Goal: Book appointment/travel/reservation

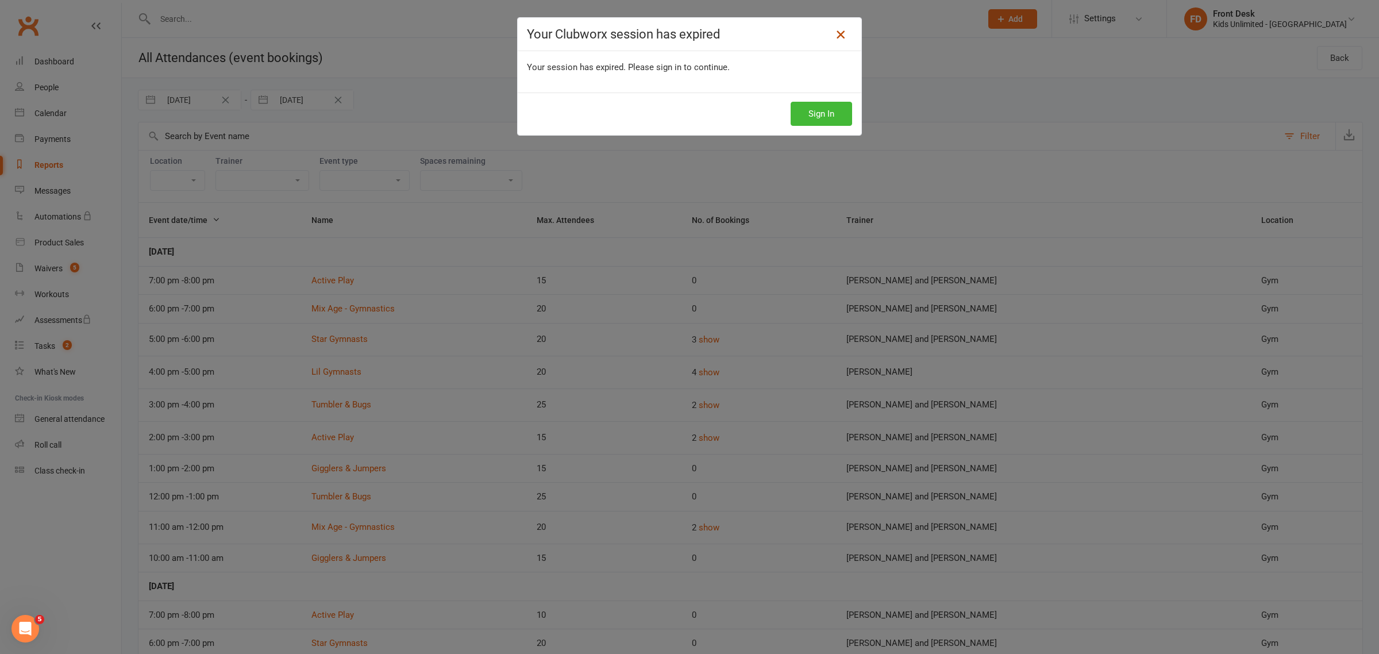
click at [843, 33] on link at bounding box center [841, 34] width 18 height 18
click at [843, 37] on link at bounding box center [841, 34] width 18 height 18
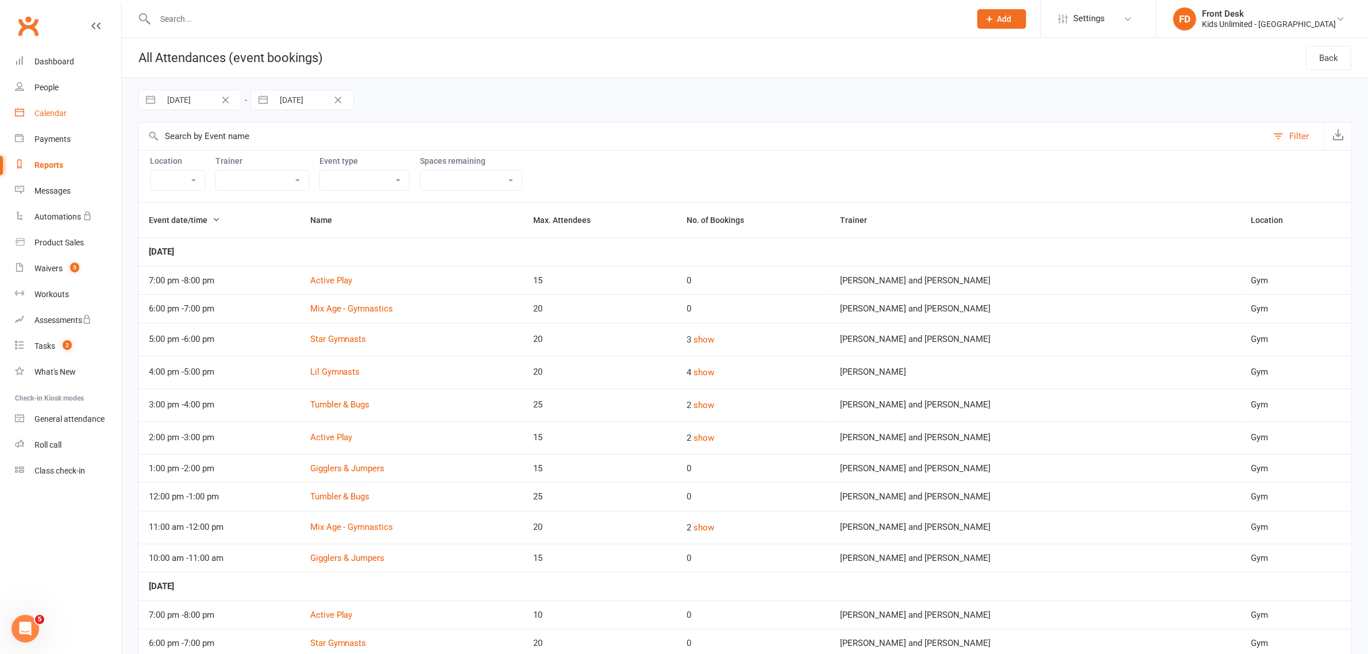
click at [56, 106] on link "Calendar" at bounding box center [68, 114] width 106 height 26
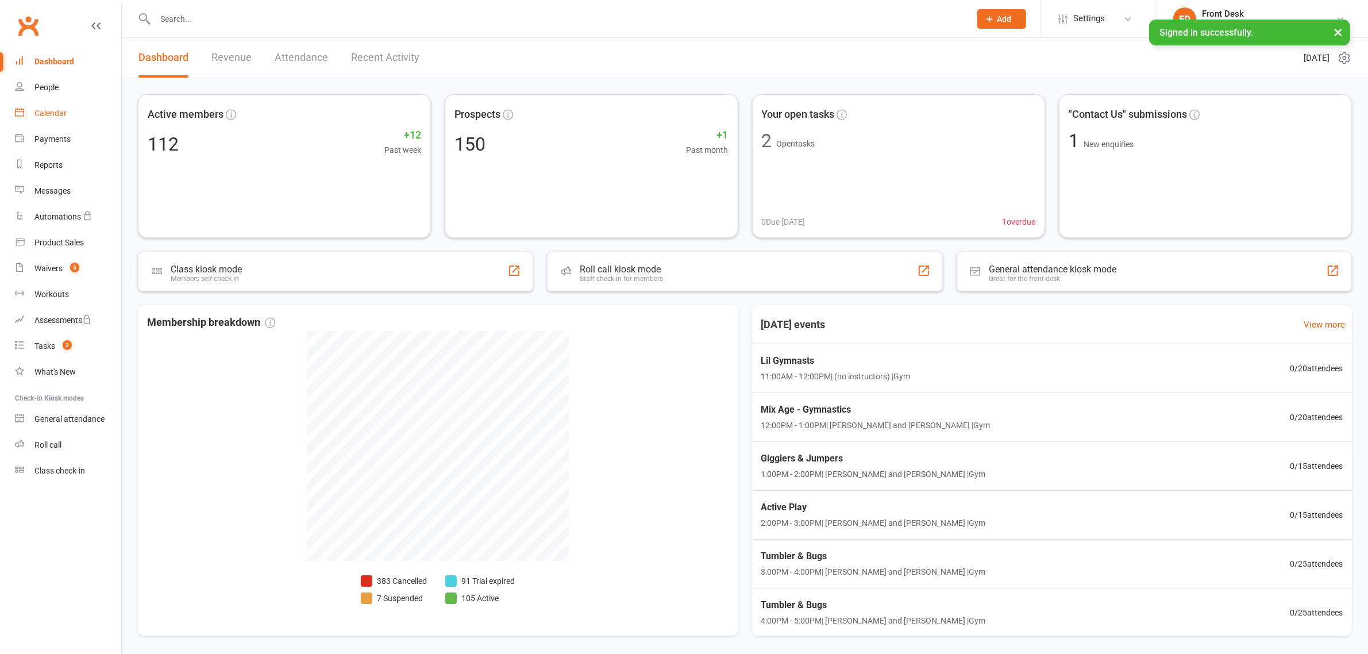
click at [57, 109] on div "Calendar" at bounding box center [50, 113] width 32 height 9
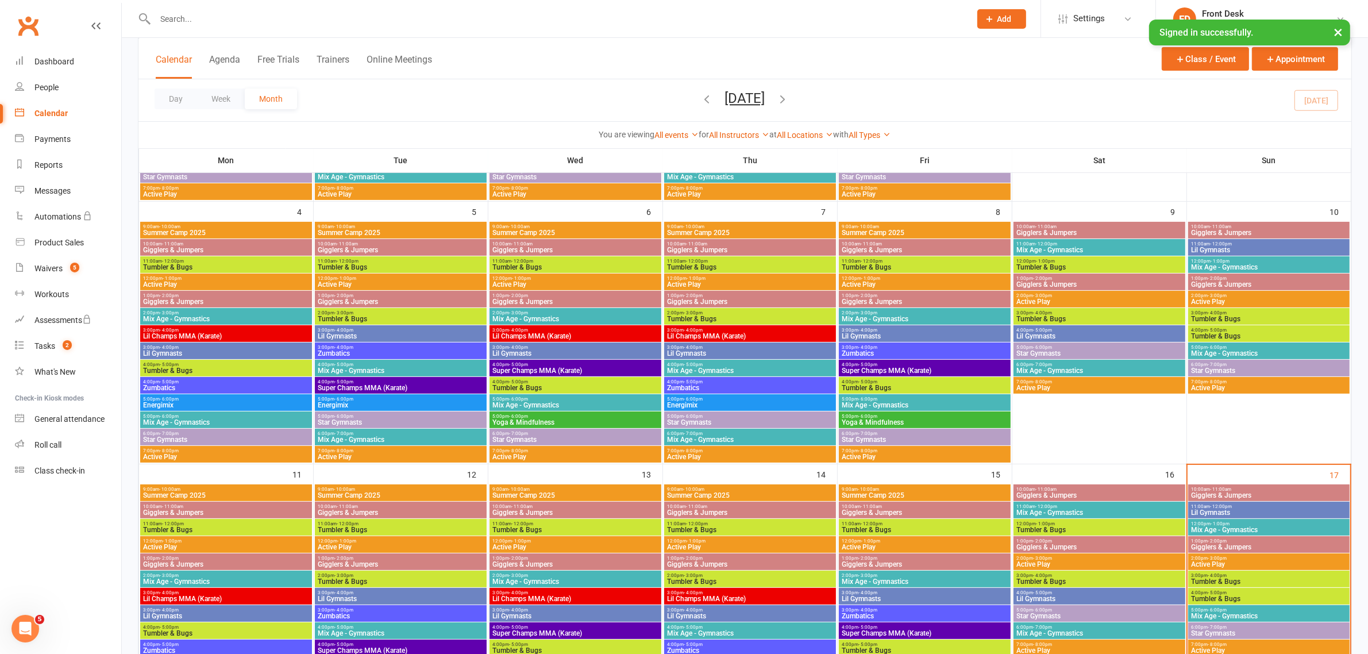
scroll to position [359, 0]
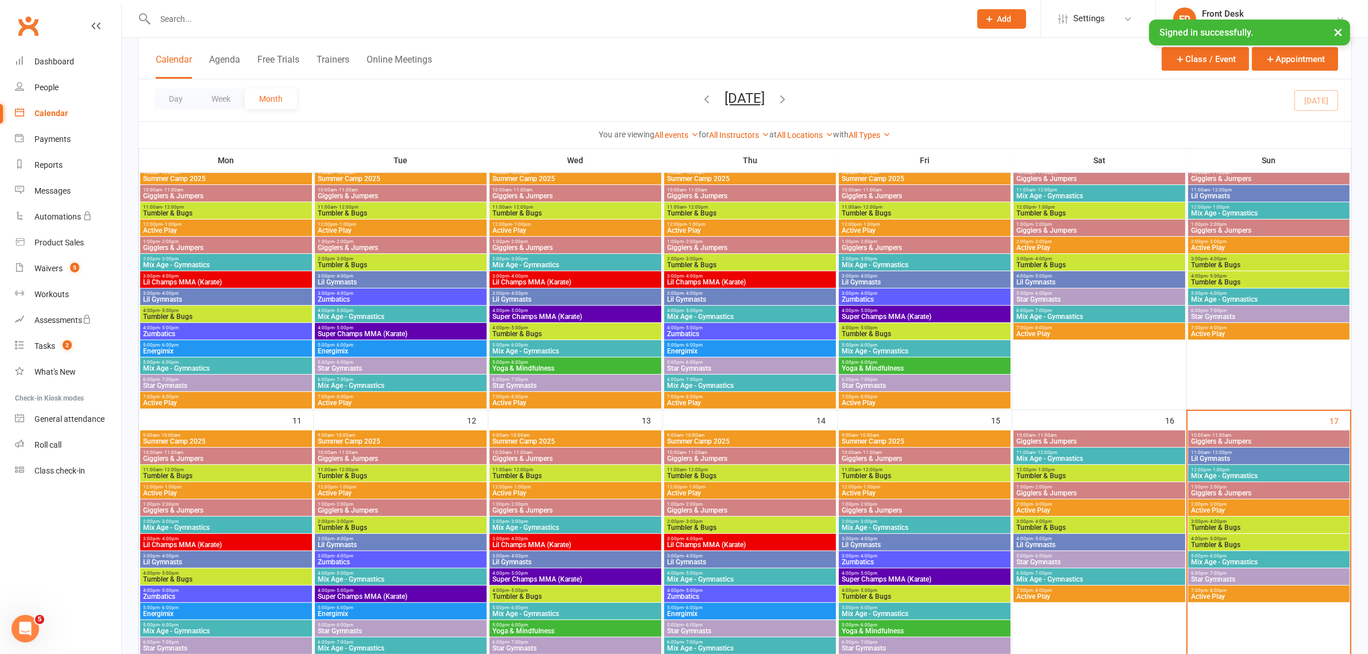
click at [1252, 440] on span "Gigglers & Jumpers" at bounding box center [1269, 441] width 156 height 7
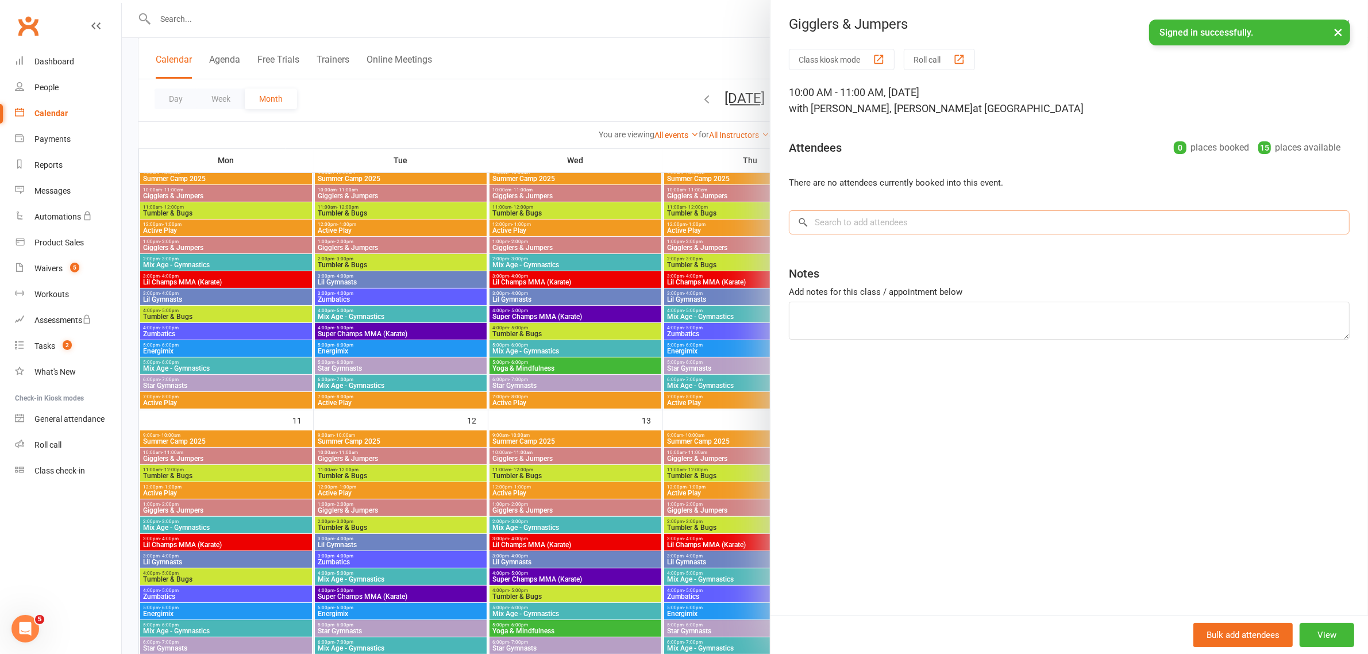
click at [916, 228] on input "search" at bounding box center [1069, 222] width 561 height 24
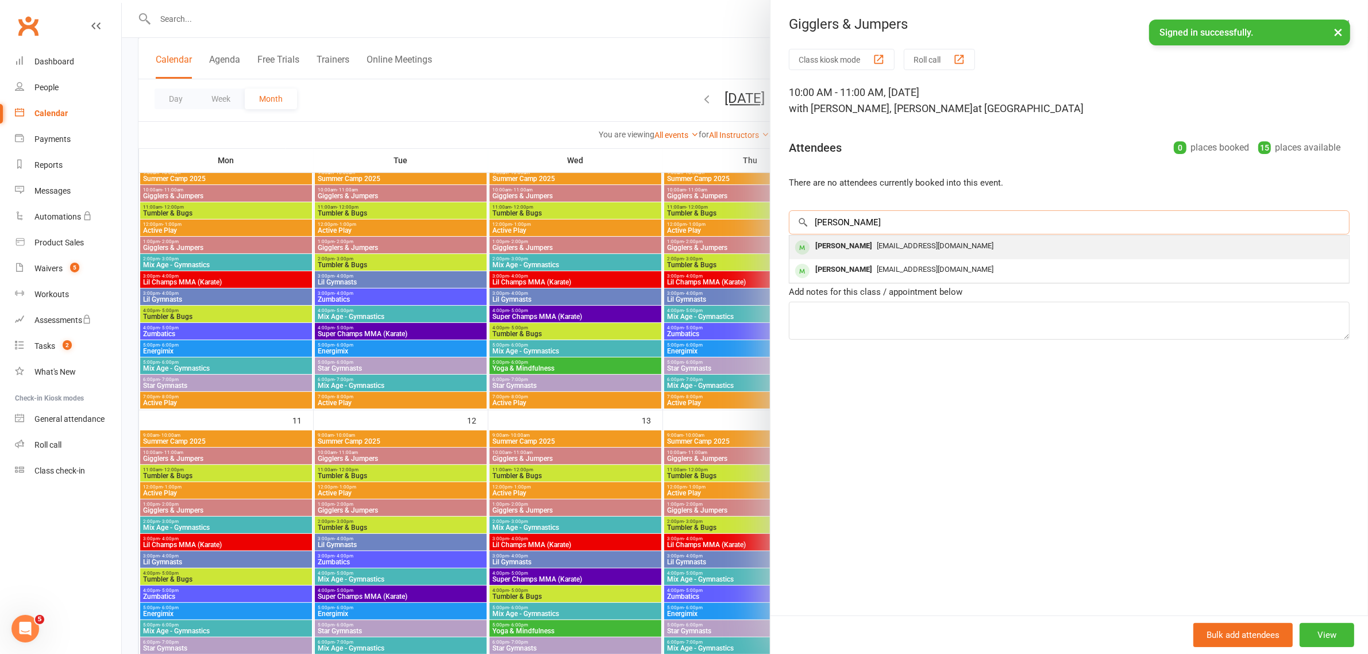
type input "sidhant"
click at [855, 248] on div "Sidhant Mundhwa" at bounding box center [844, 246] width 66 height 17
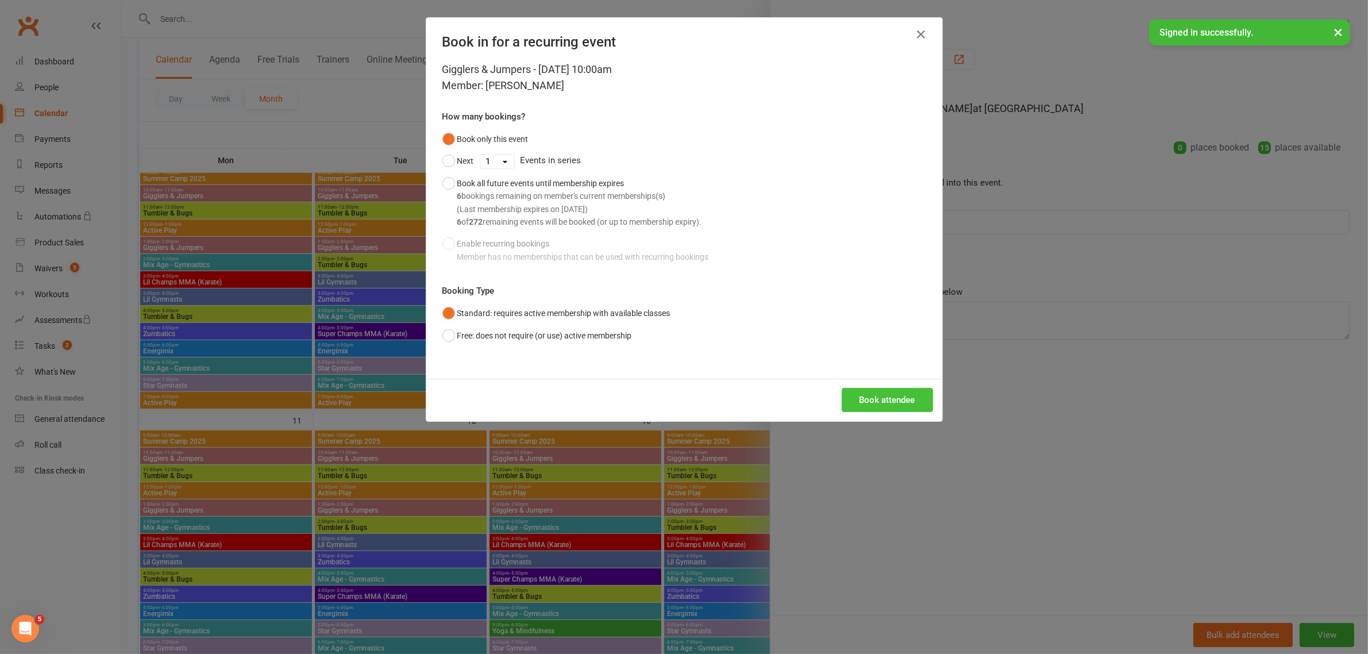
click at [881, 401] on button "Book attendee" at bounding box center [887, 400] width 91 height 24
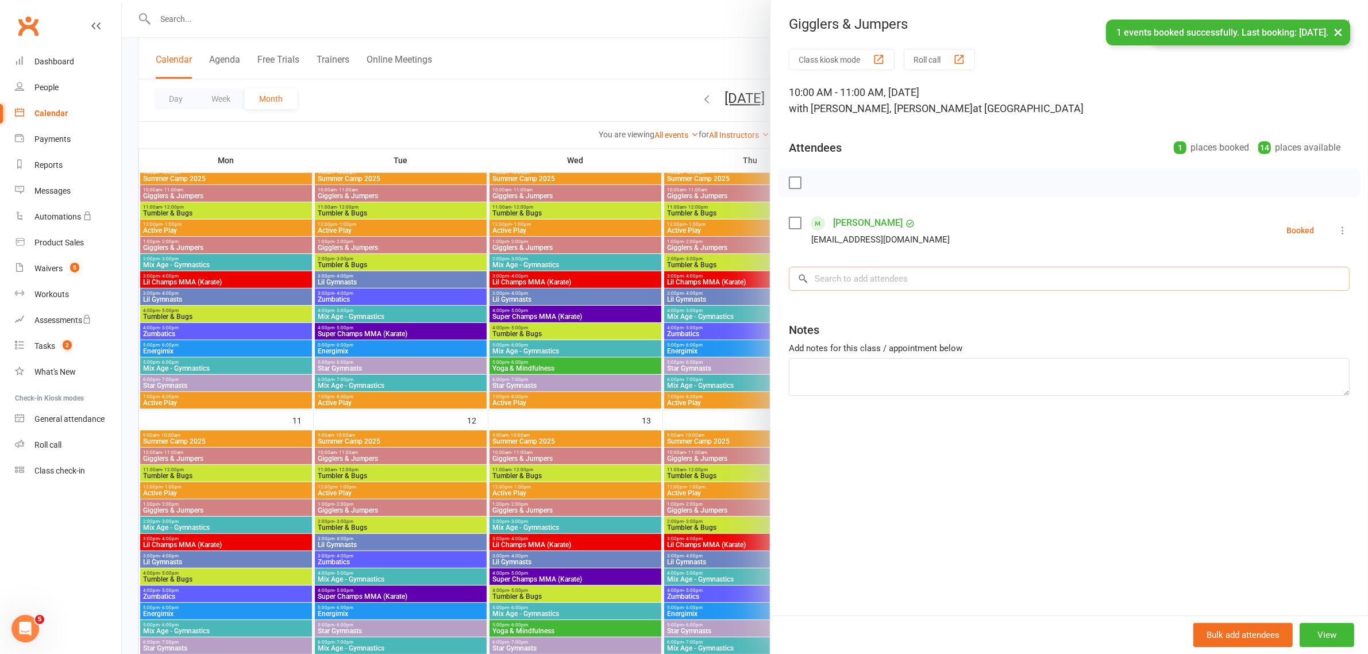
click at [887, 279] on input "search" at bounding box center [1069, 279] width 561 height 24
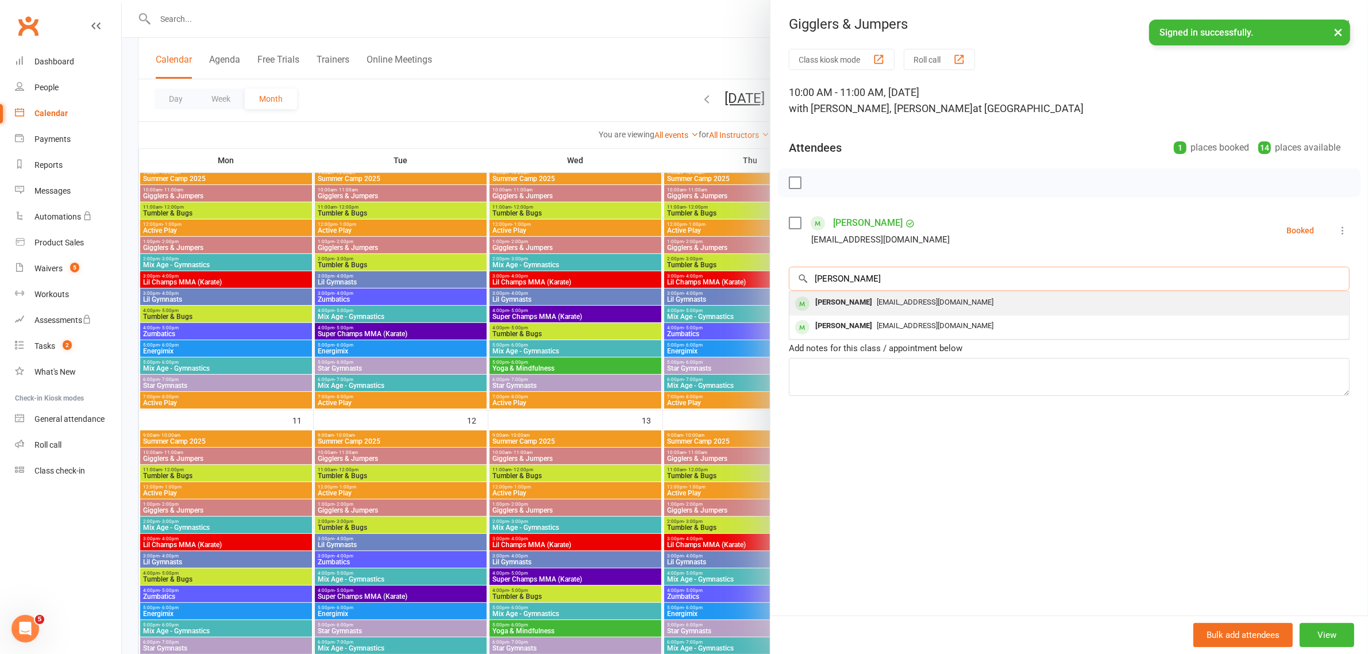
type input "sidhart"
click at [843, 300] on div "Sidharth Mundhwa" at bounding box center [844, 302] width 66 height 17
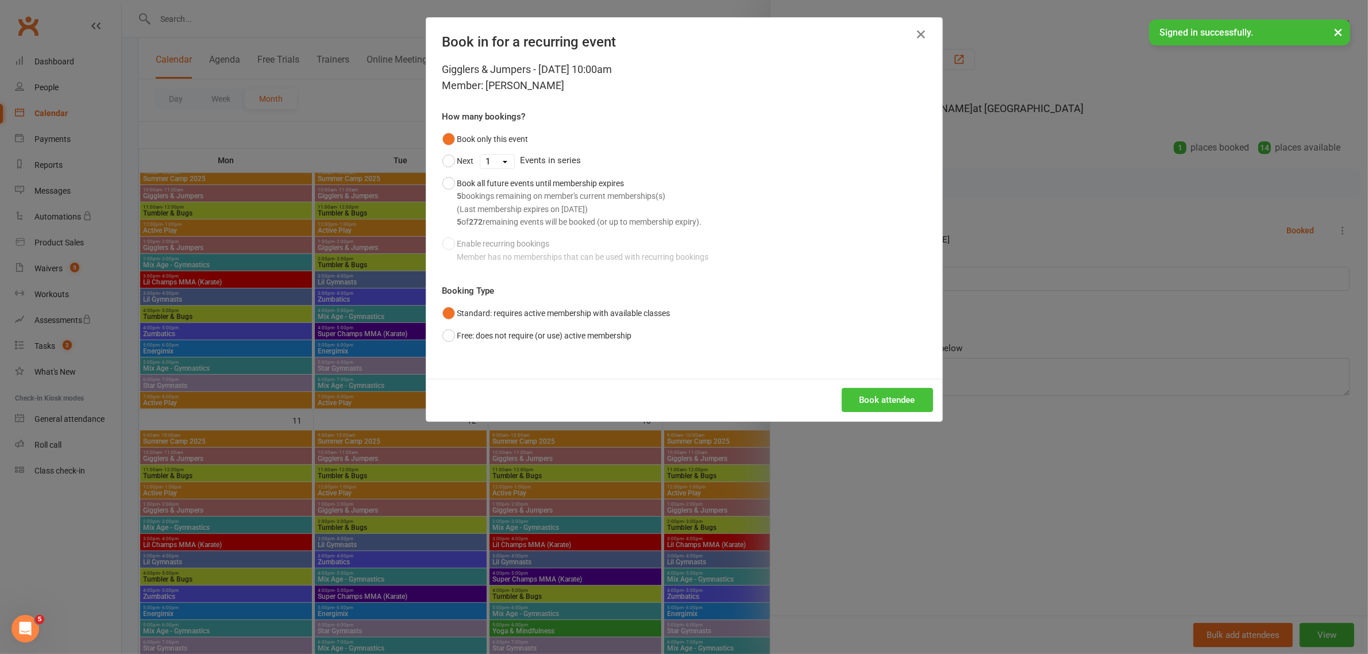
click at [866, 401] on button "Book attendee" at bounding box center [887, 400] width 91 height 24
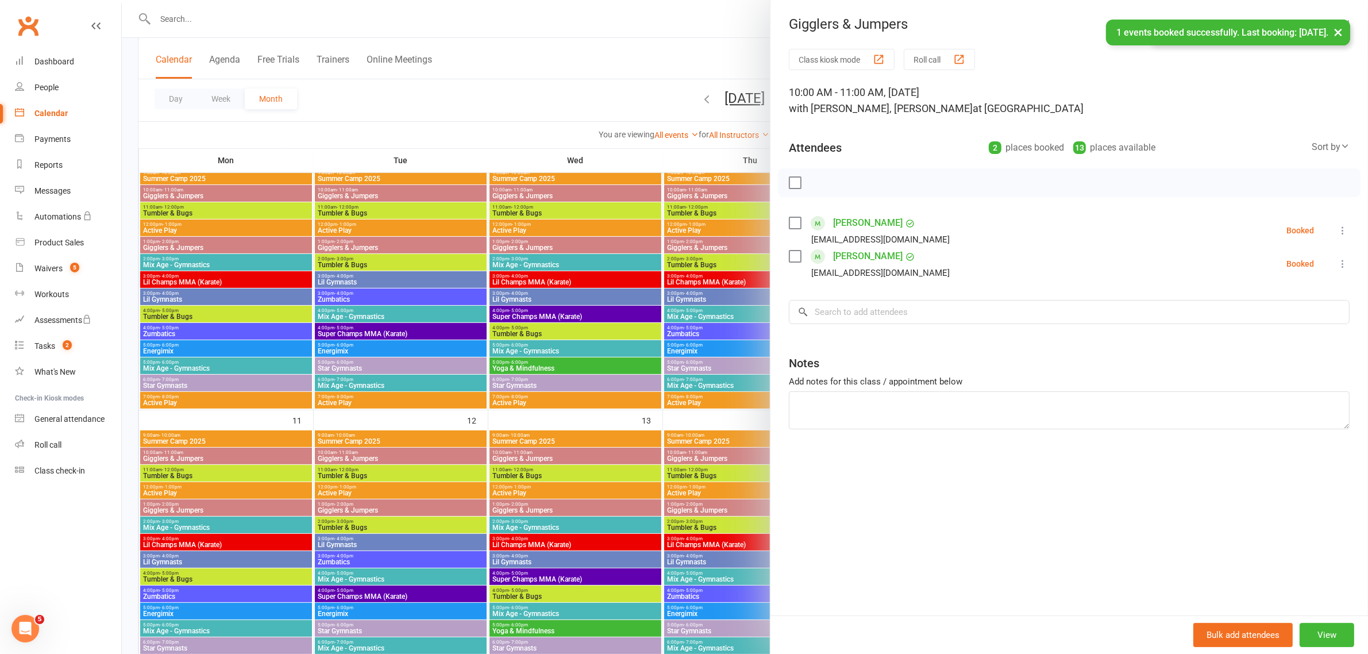
click at [1337, 260] on icon at bounding box center [1342, 263] width 11 height 11
click at [1265, 329] on link "Check in" at bounding box center [1282, 332] width 134 height 23
click at [1337, 234] on icon at bounding box center [1342, 230] width 11 height 11
click at [1285, 297] on link "Check in" at bounding box center [1282, 298] width 134 height 23
click at [1336, 24] on button "×" at bounding box center [1338, 32] width 21 height 25
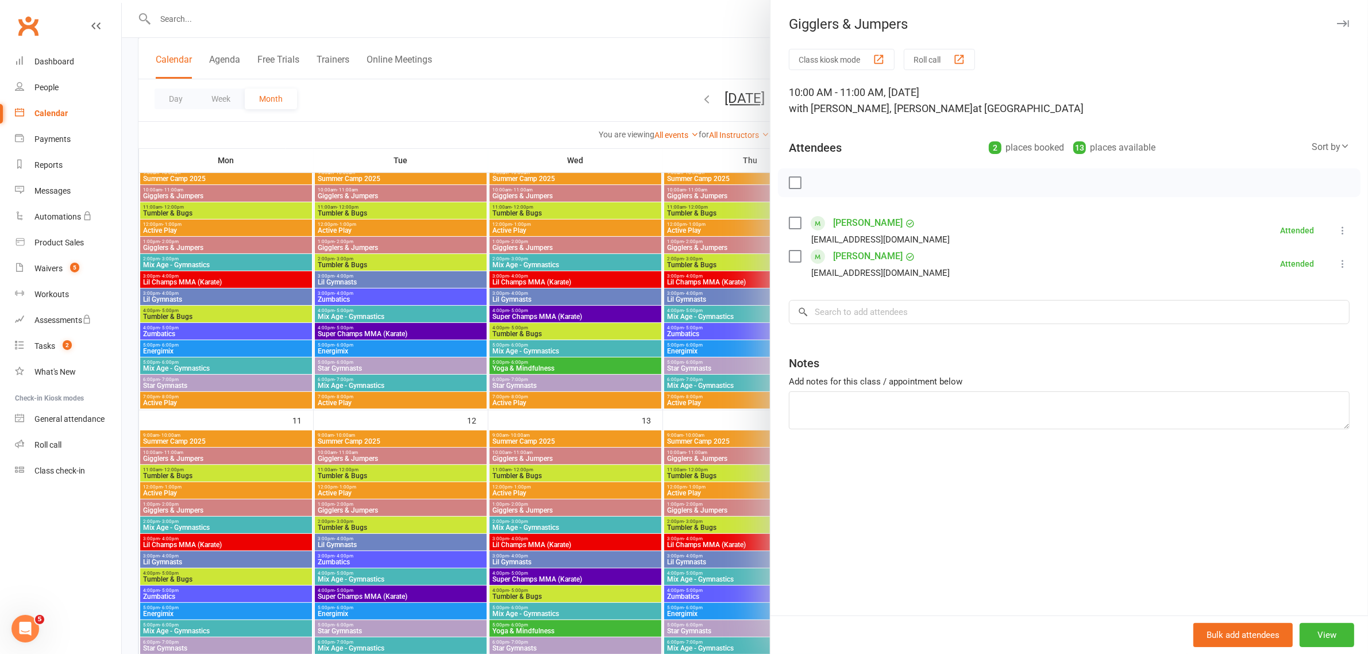
click at [1337, 25] on icon "button" at bounding box center [1343, 23] width 12 height 7
